Goal: Task Accomplishment & Management: Manage account settings

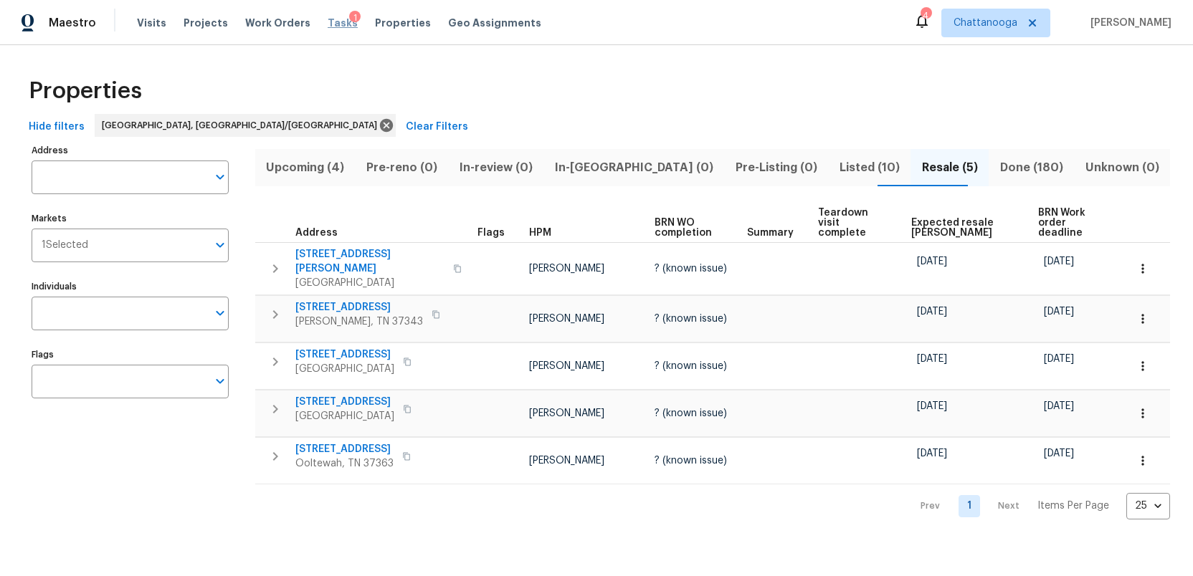
click at [328, 22] on span "Tasks" at bounding box center [343, 23] width 30 height 10
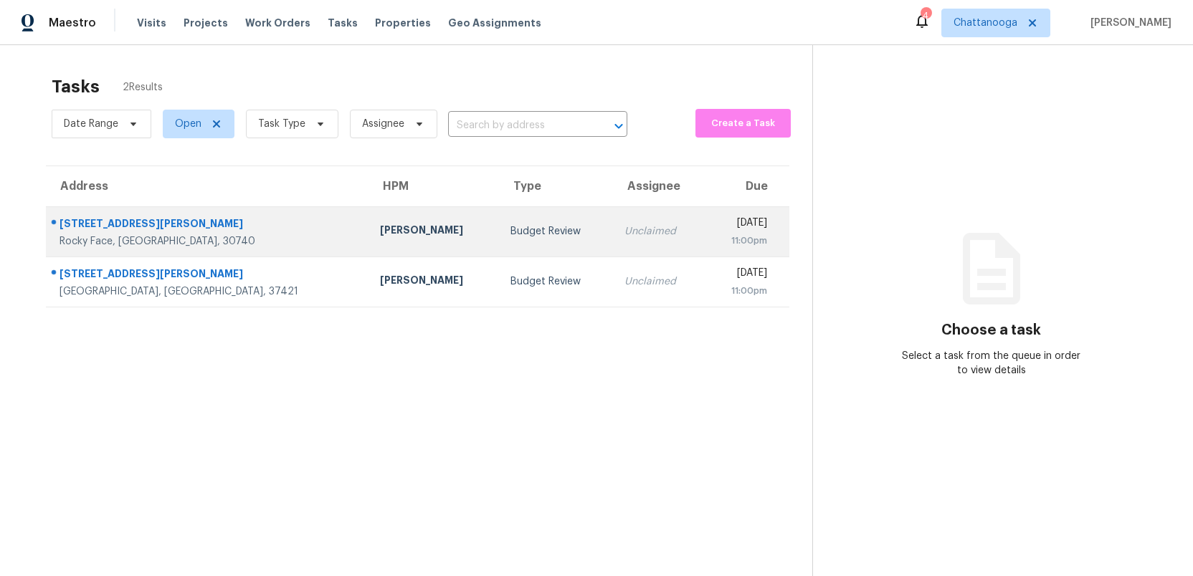
click at [499, 241] on td "Budget Review" at bounding box center [556, 231] width 114 height 50
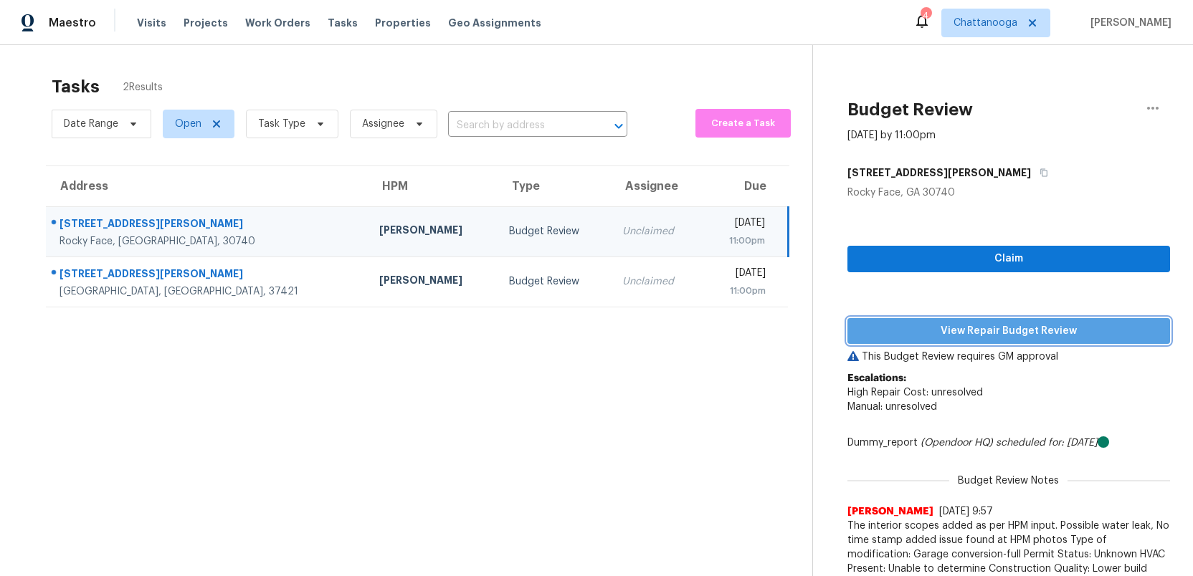
click at [932, 329] on span "View Repair Budget Review" at bounding box center [1009, 332] width 300 height 18
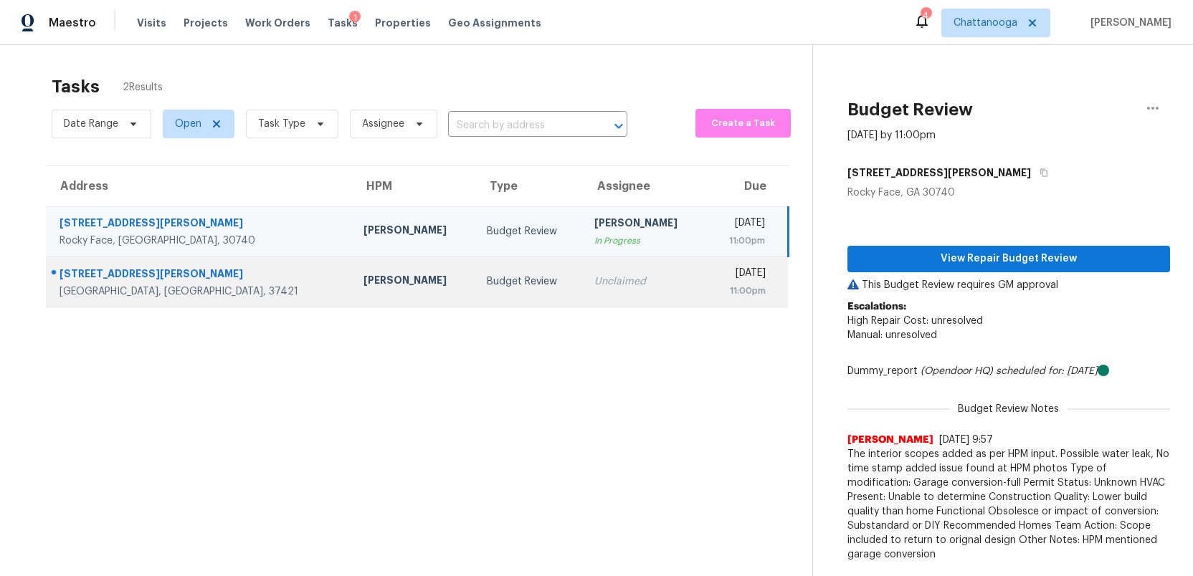
click at [594, 277] on div "Unclaimed" at bounding box center [644, 281] width 100 height 14
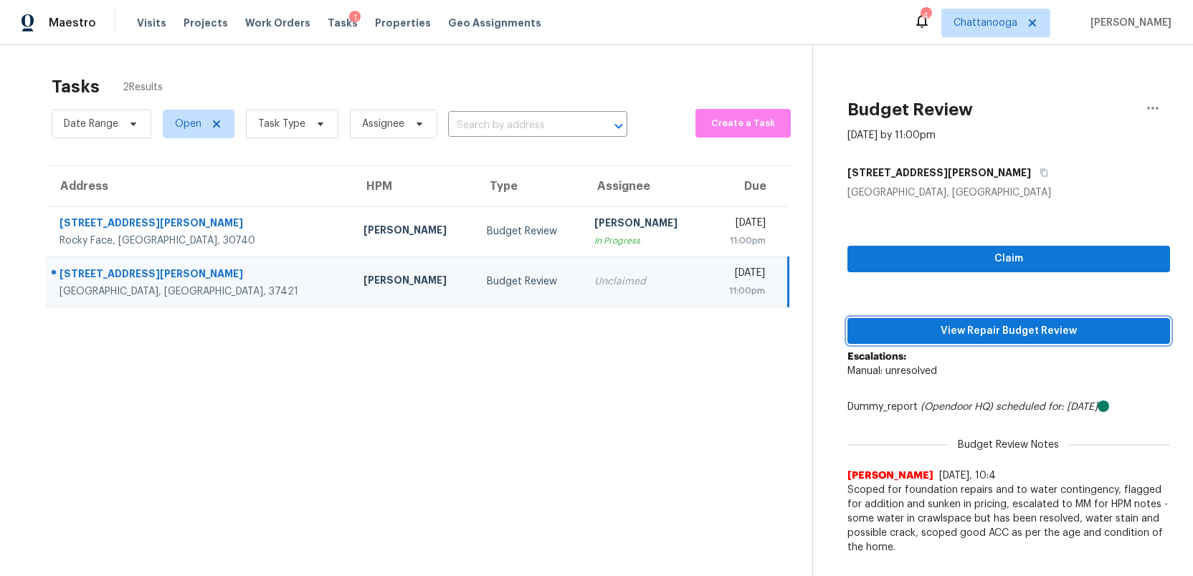
click at [976, 328] on span "View Repair Budget Review" at bounding box center [1009, 332] width 300 height 18
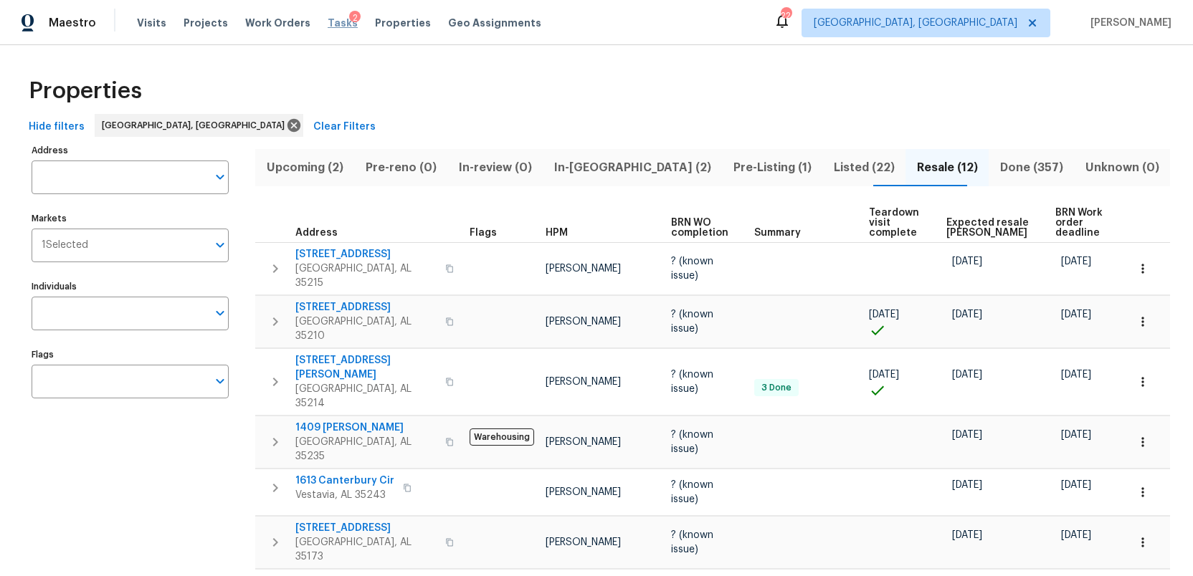
click at [328, 21] on span "Tasks" at bounding box center [343, 23] width 30 height 10
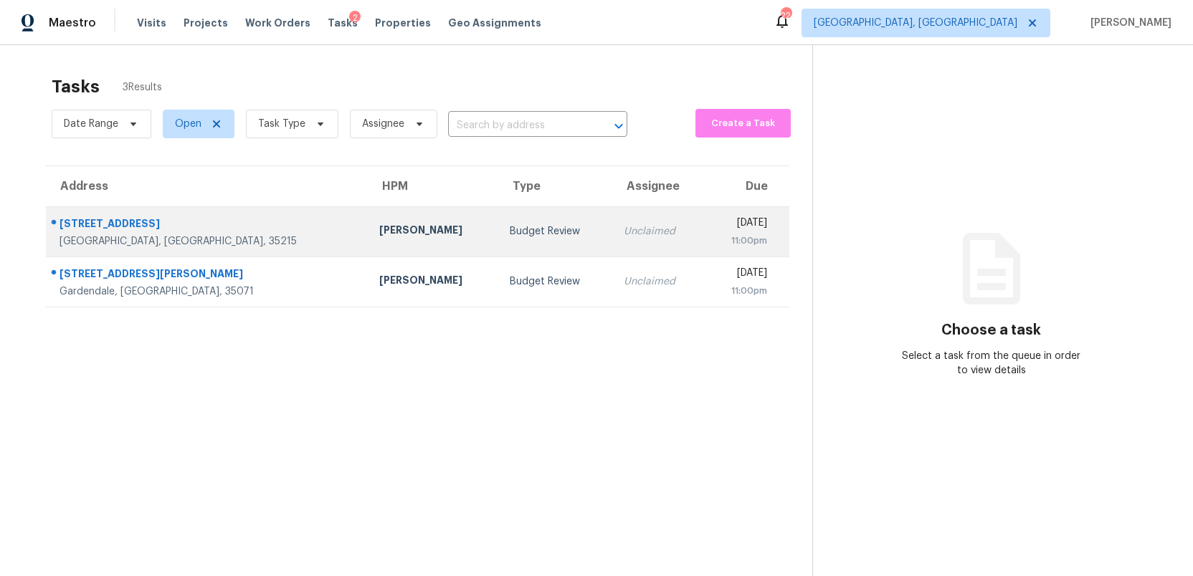
click at [498, 239] on td "Budget Review" at bounding box center [555, 231] width 115 height 50
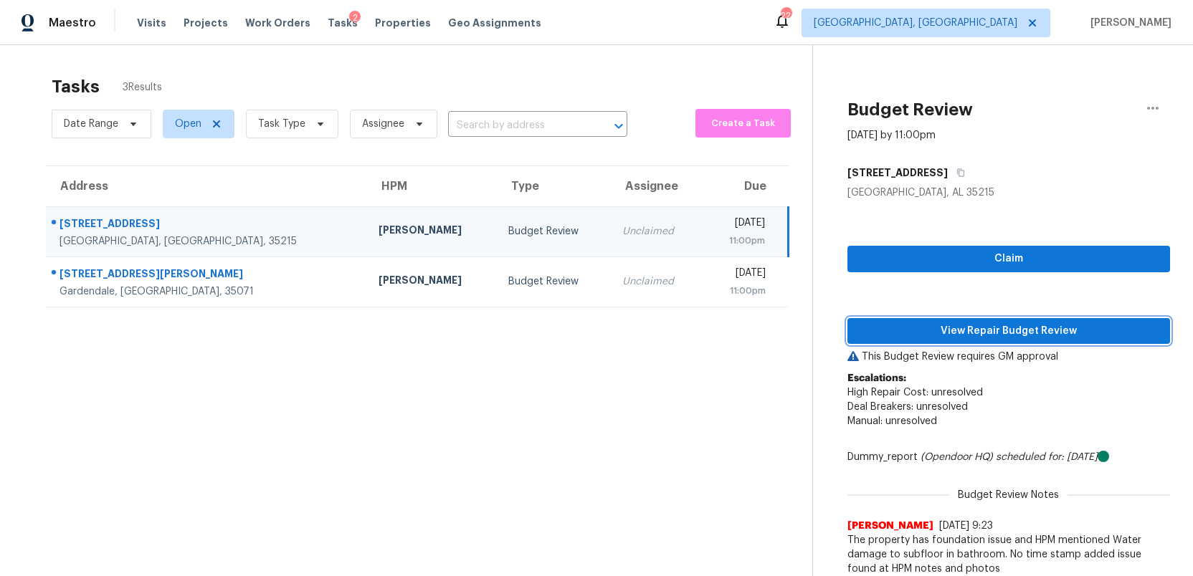
click at [968, 335] on span "View Repair Budget Review" at bounding box center [1009, 332] width 300 height 18
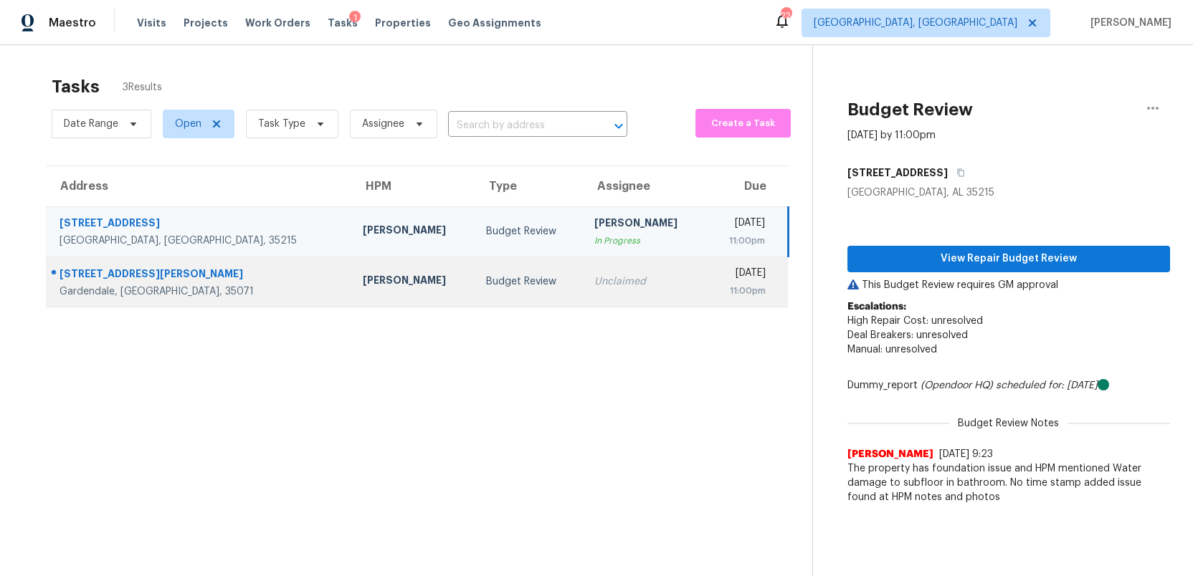
click at [594, 278] on div "Unclaimed" at bounding box center [644, 281] width 100 height 14
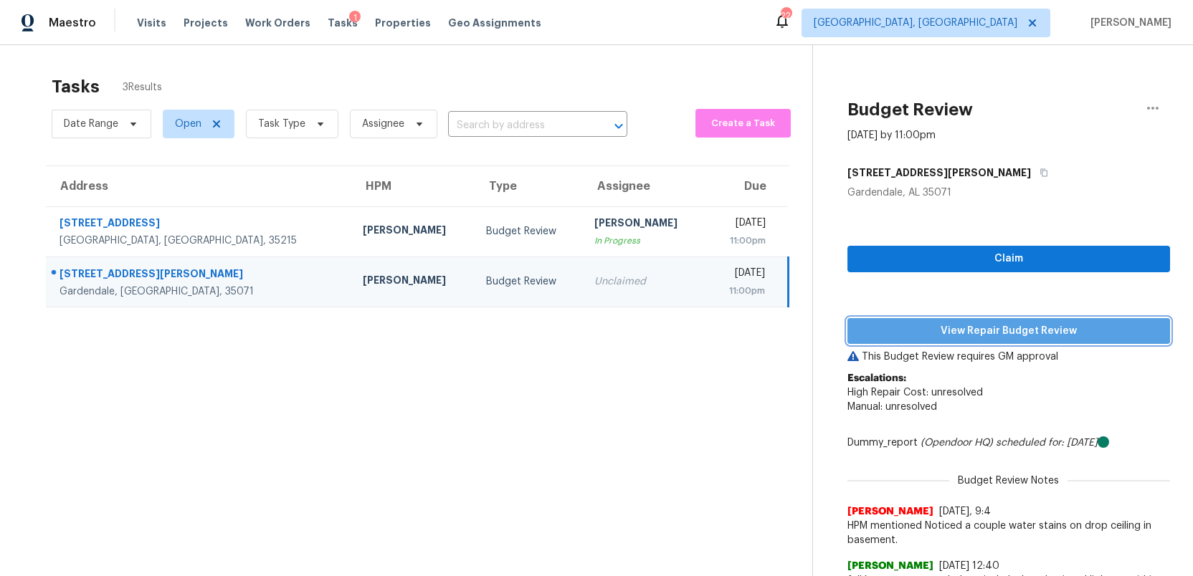
click at [976, 337] on span "View Repair Budget Review" at bounding box center [1009, 332] width 300 height 18
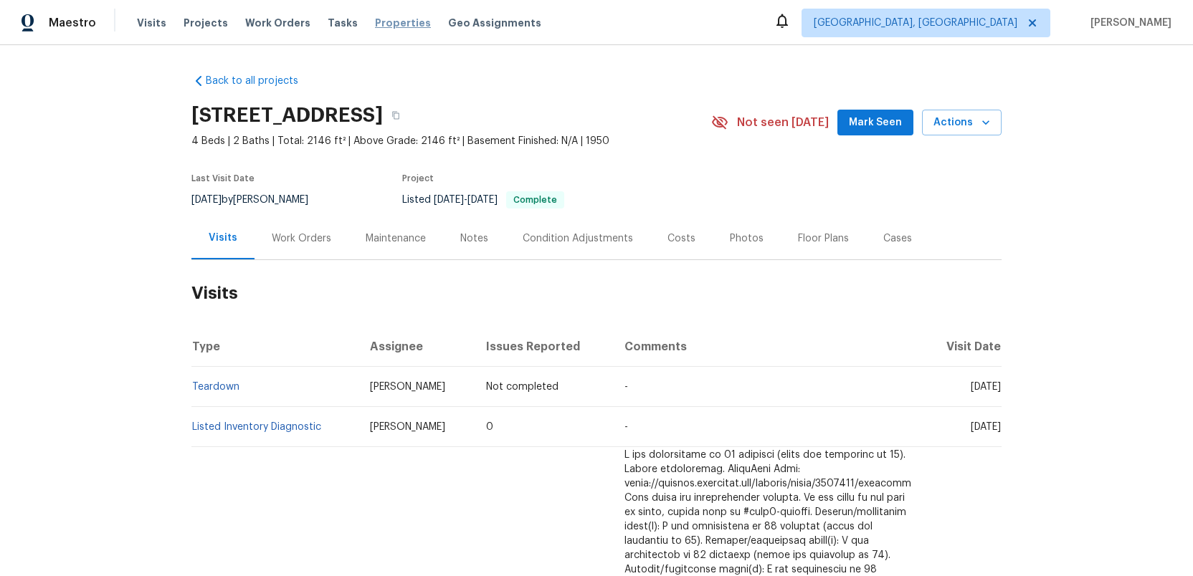
click at [375, 24] on span "Properties" at bounding box center [403, 23] width 56 height 14
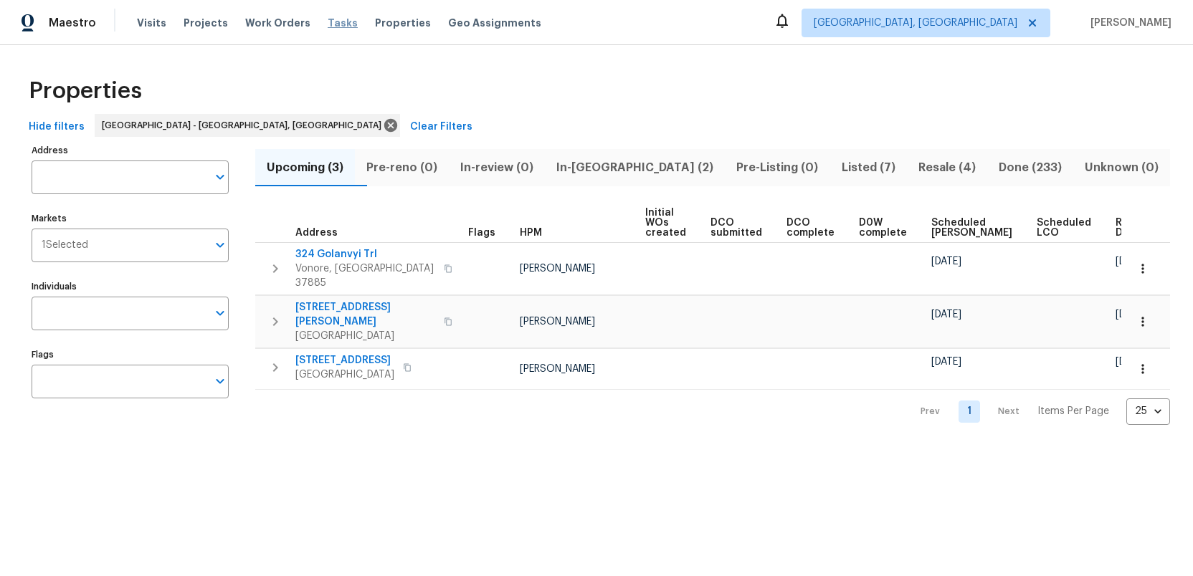
click at [328, 22] on span "Tasks" at bounding box center [343, 23] width 30 height 10
